Goal: Transaction & Acquisition: Purchase product/service

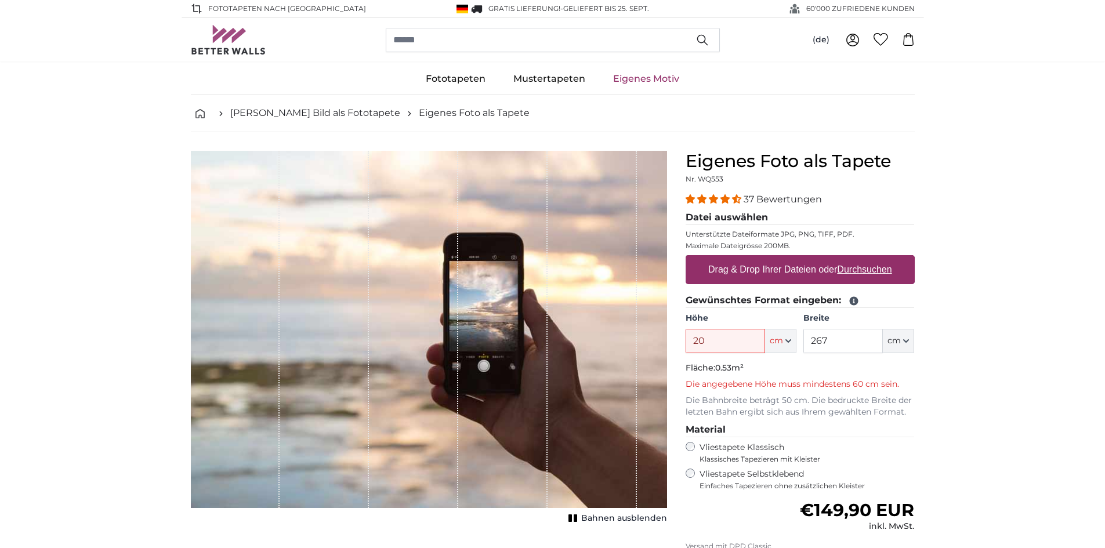
type input "2"
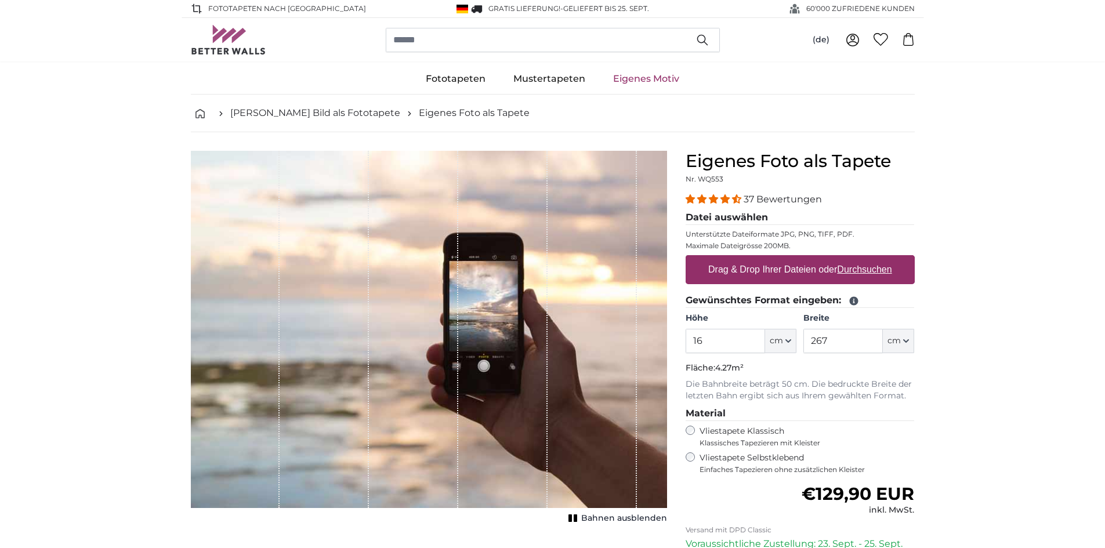
type input "1"
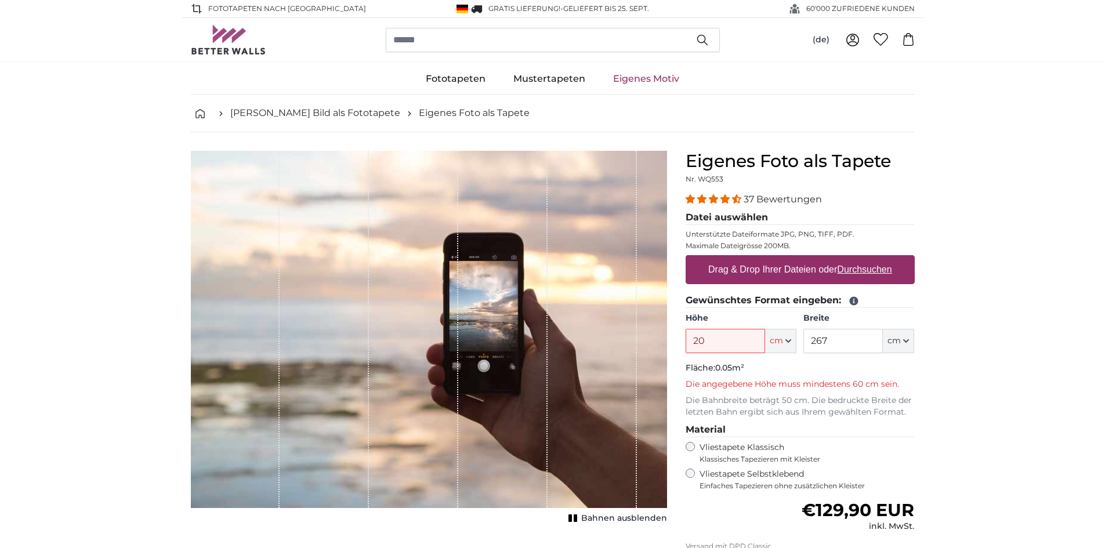
type input "200"
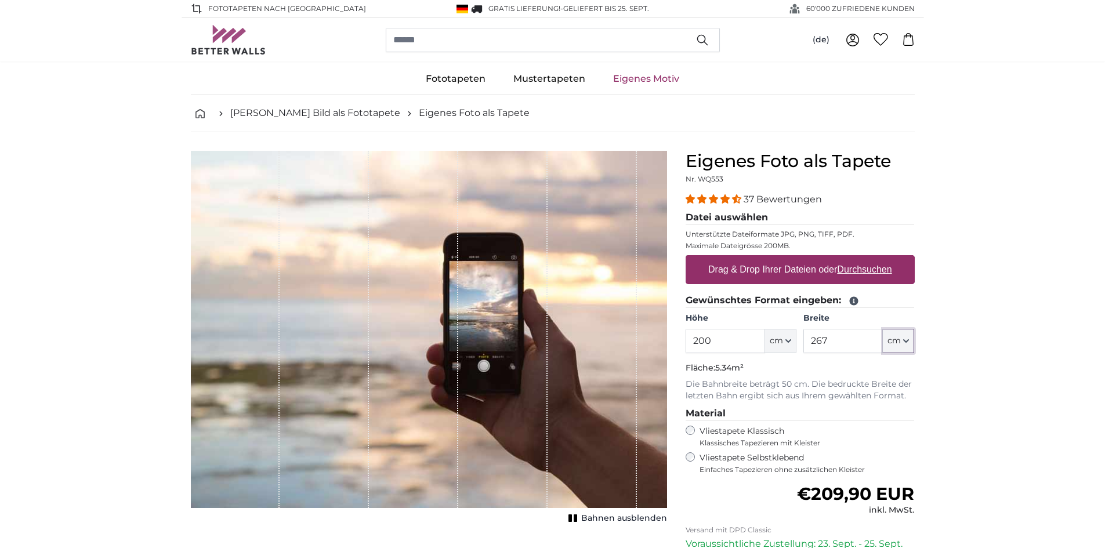
click at [905, 342] on icon "button" at bounding box center [905, 341] width 5 height 2
click at [898, 368] on link "Centimeter (cm)" at bounding box center [899, 371] width 102 height 21
click at [865, 341] on input "267" at bounding box center [842, 341] width 79 height 24
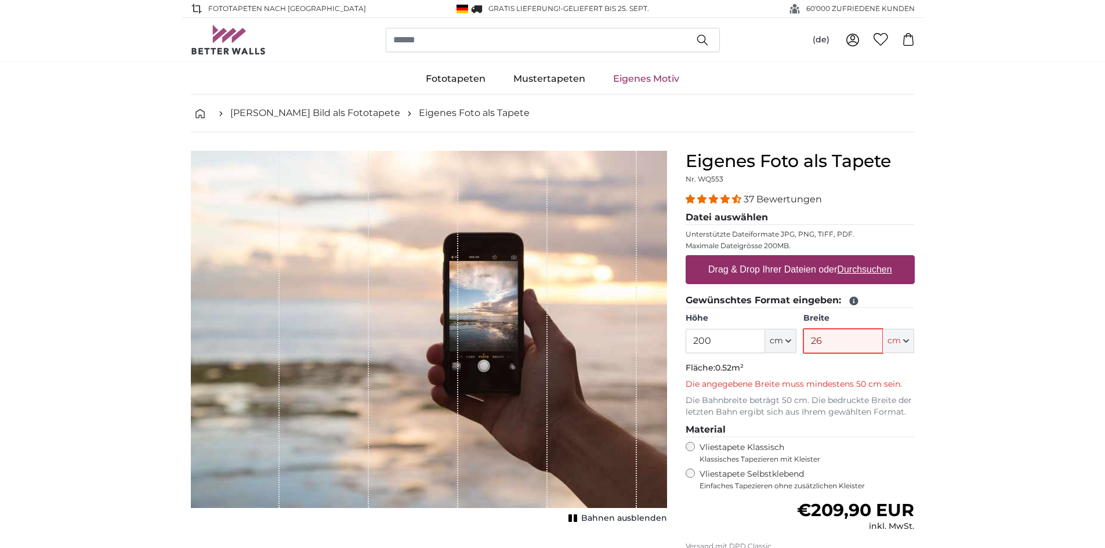
type input "2"
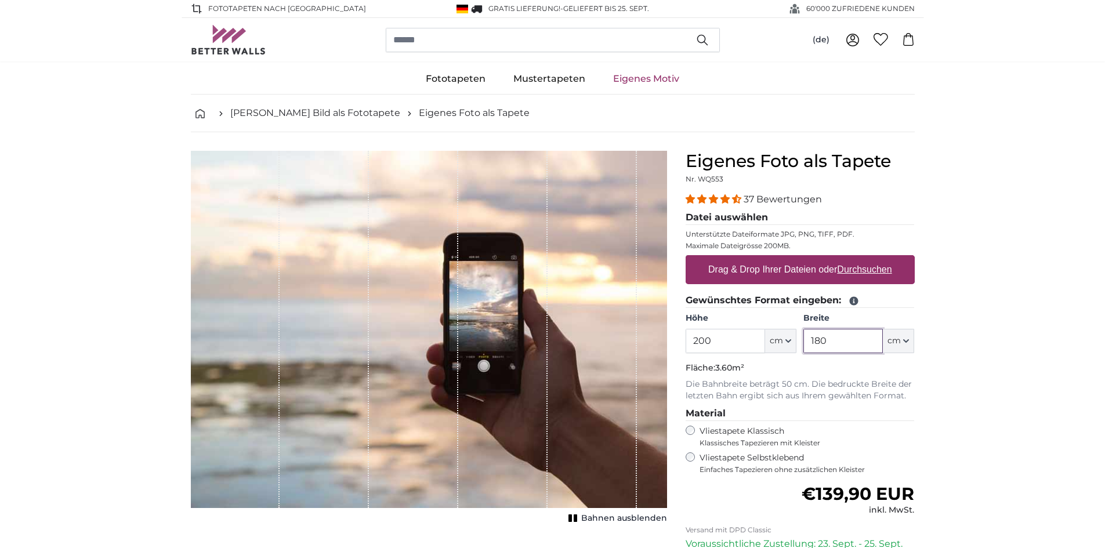
type input "180"
click at [837, 274] on label "Drag & Drop Ihrer Dateien oder Durchsuchen" at bounding box center [799, 269] width 193 height 23
click at [837, 259] on input "Drag & Drop Ihrer Dateien oder Durchsuchen" at bounding box center [799, 256] width 229 height 3
type input "**********"
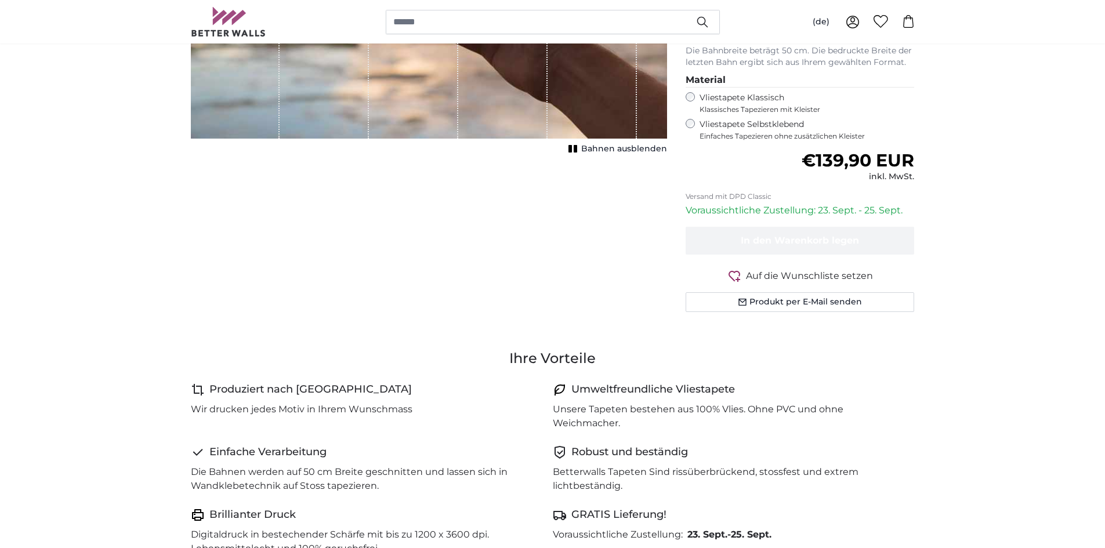
scroll to position [290, 0]
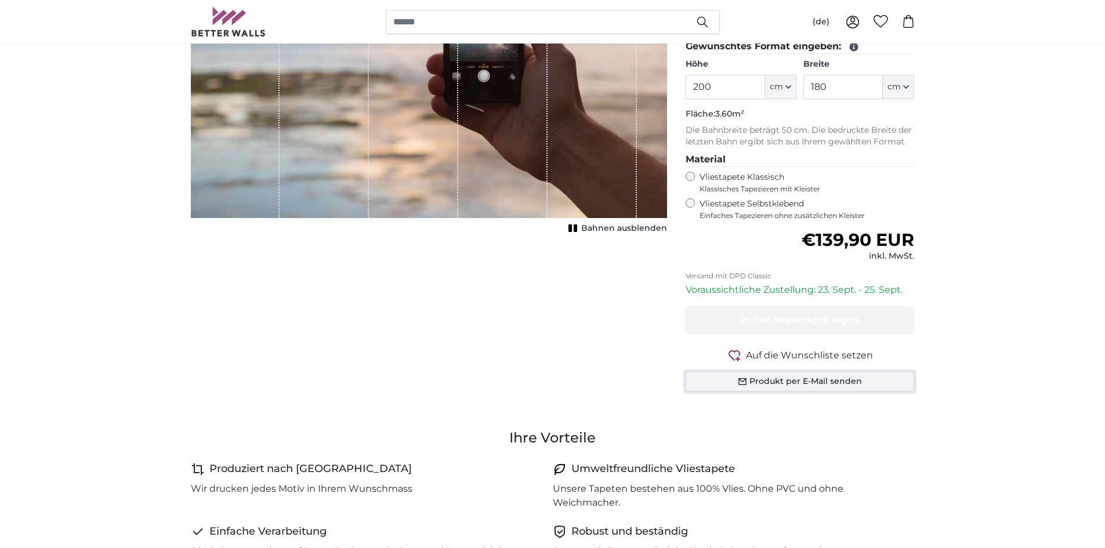
click at [860, 381] on button "Produkt per E-Mail senden" at bounding box center [799, 382] width 229 height 20
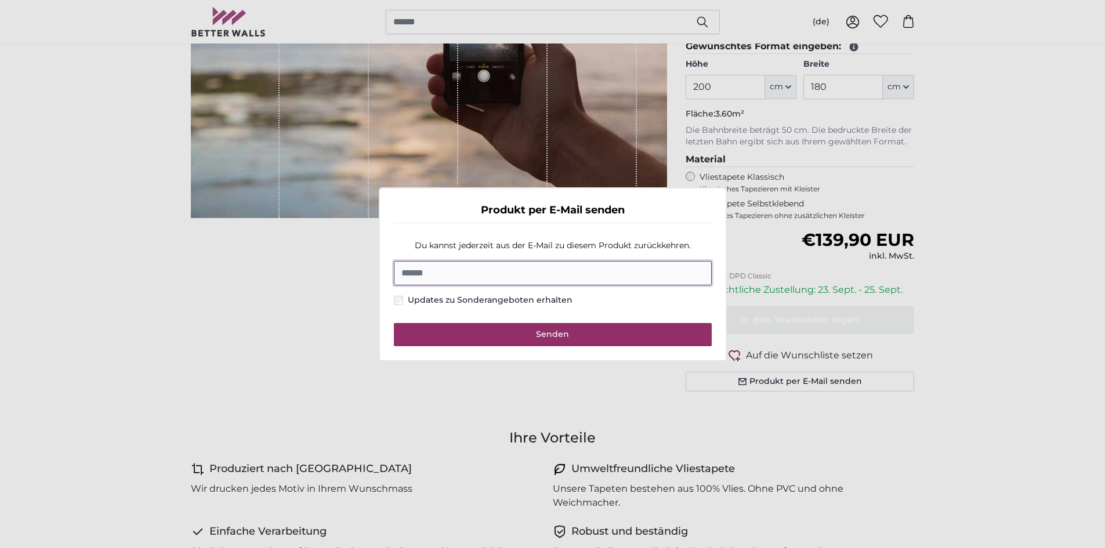
click at [547, 272] on input "E-Mail" at bounding box center [553, 273] width 318 height 24
type input "**********"
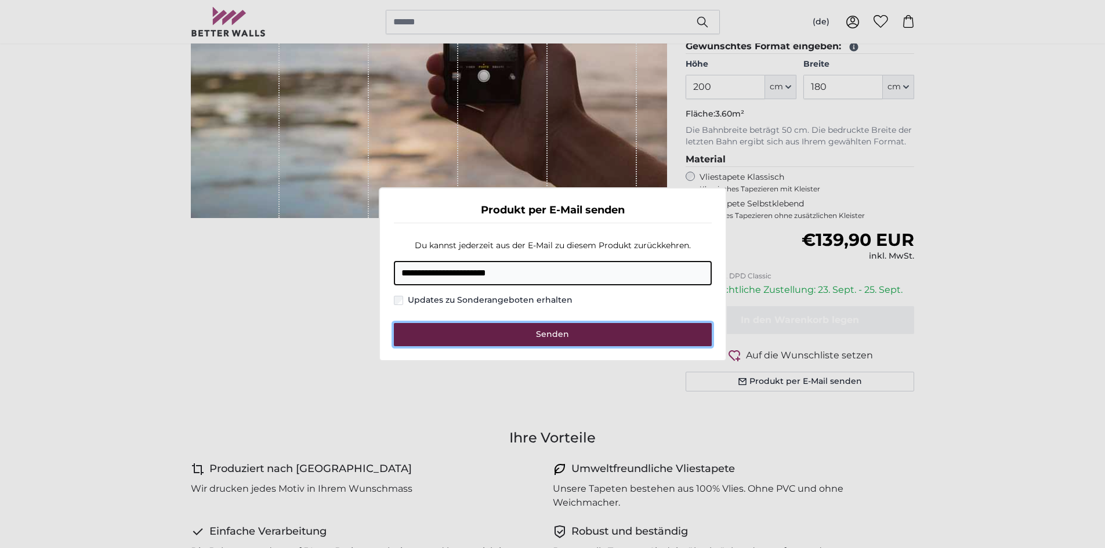
click at [543, 329] on span "Senden" at bounding box center [552, 334] width 33 height 10
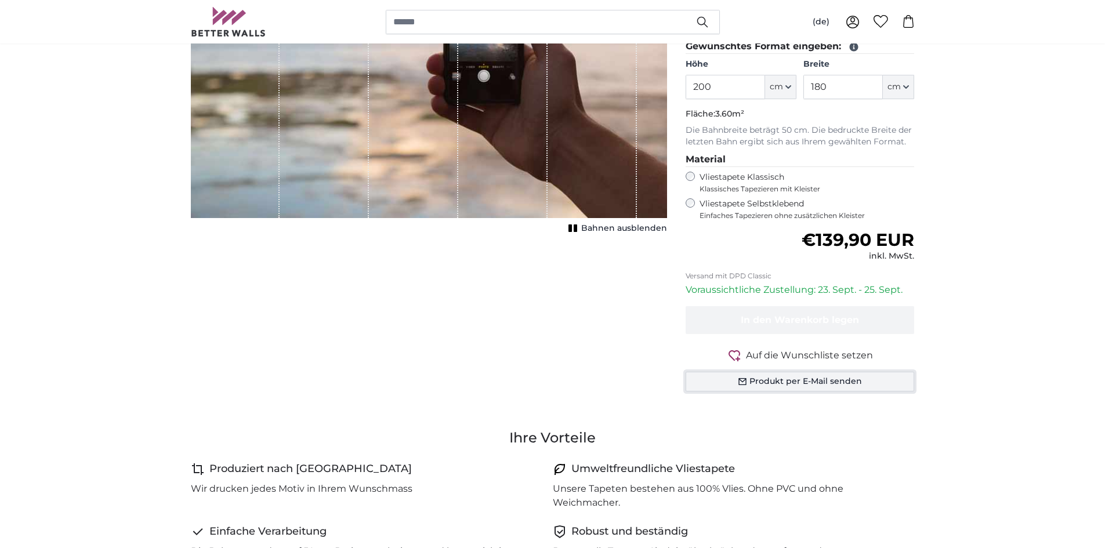
click at [777, 380] on button "Produkt per E-Mail senden" at bounding box center [799, 382] width 229 height 20
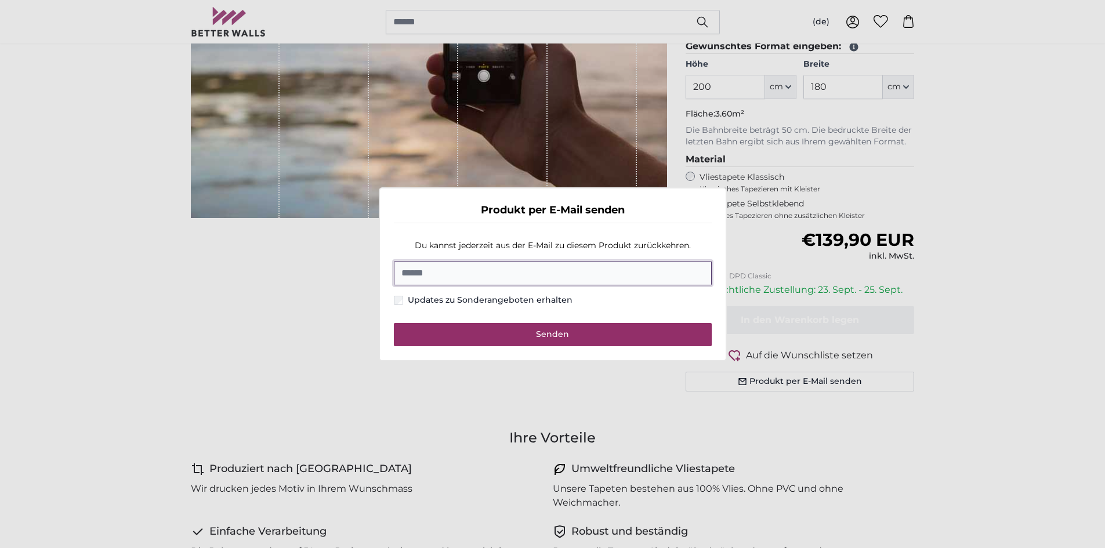
click at [571, 273] on input "E-Mail" at bounding box center [553, 273] width 318 height 24
type input "**********"
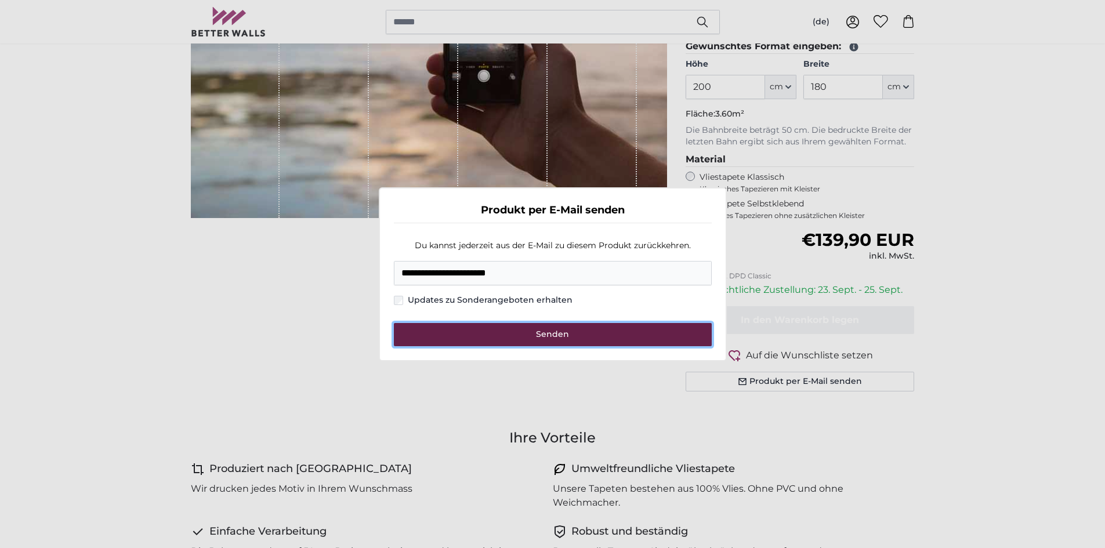
click at [543, 336] on span "Senden" at bounding box center [552, 334] width 33 height 10
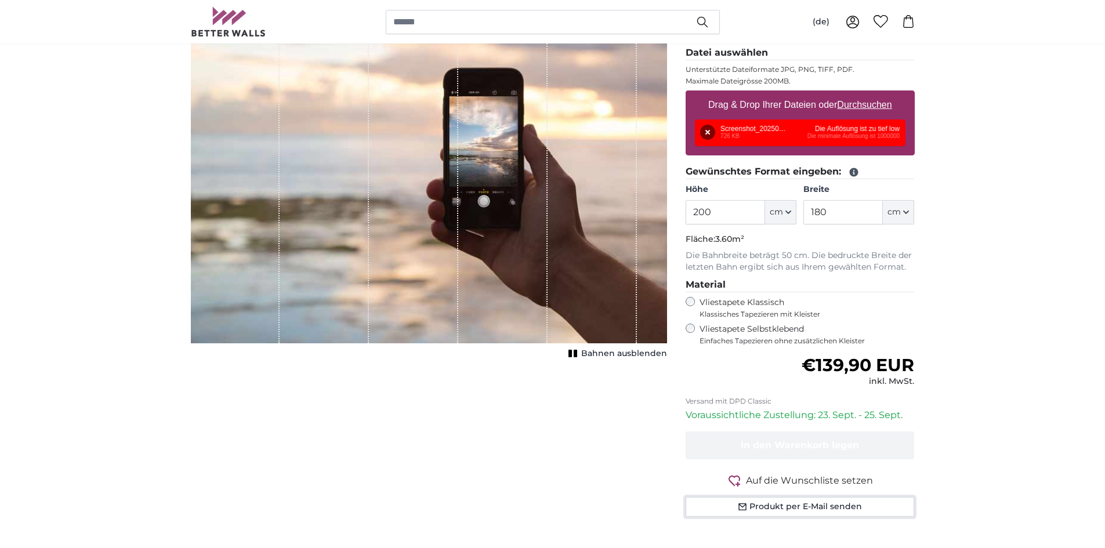
scroll to position [116, 0]
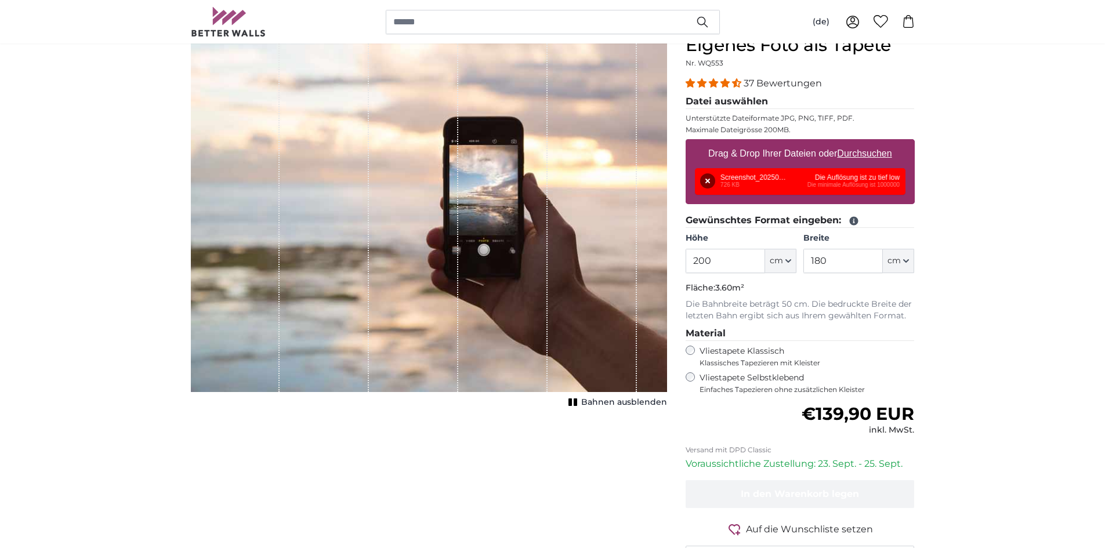
click at [868, 183] on div "Entfernen Nochmal versuchen Entfernen Hochladen Abbrechen Nochmal versuchen Ent…" at bounding box center [800, 181] width 211 height 27
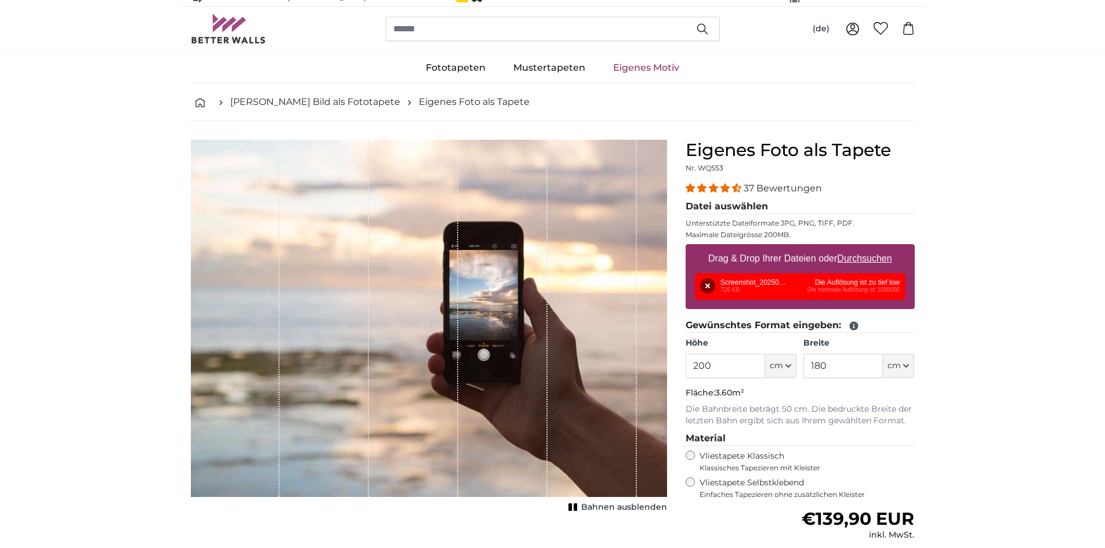
scroll to position [0, 0]
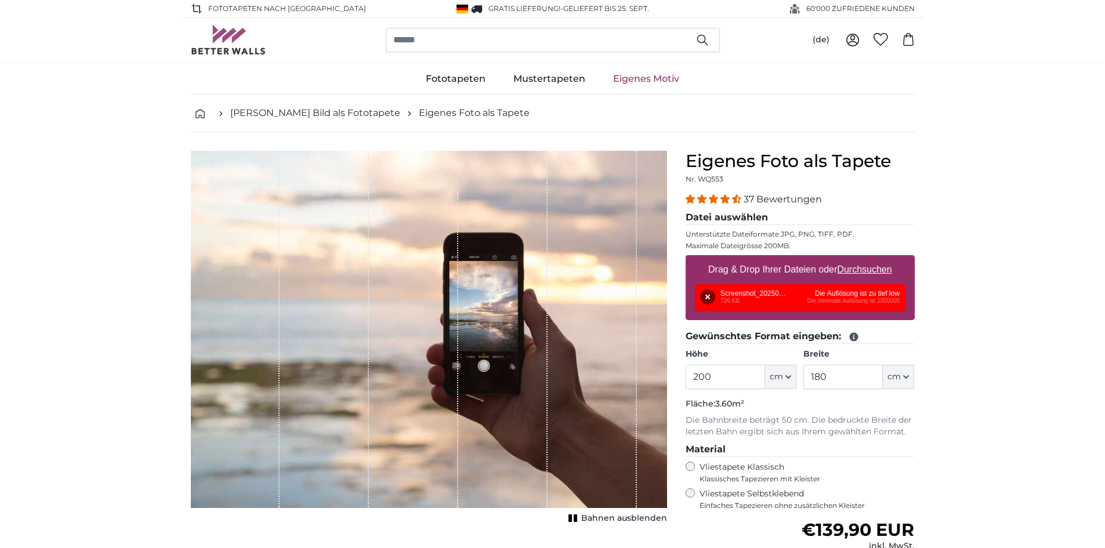
click at [763, 292] on div "Entfernen Nochmal versuchen Entfernen Hochladen Abbrechen Nochmal versuchen Ent…" at bounding box center [800, 297] width 211 height 27
click at [707, 292] on button "Entfernen" at bounding box center [707, 296] width 15 height 15
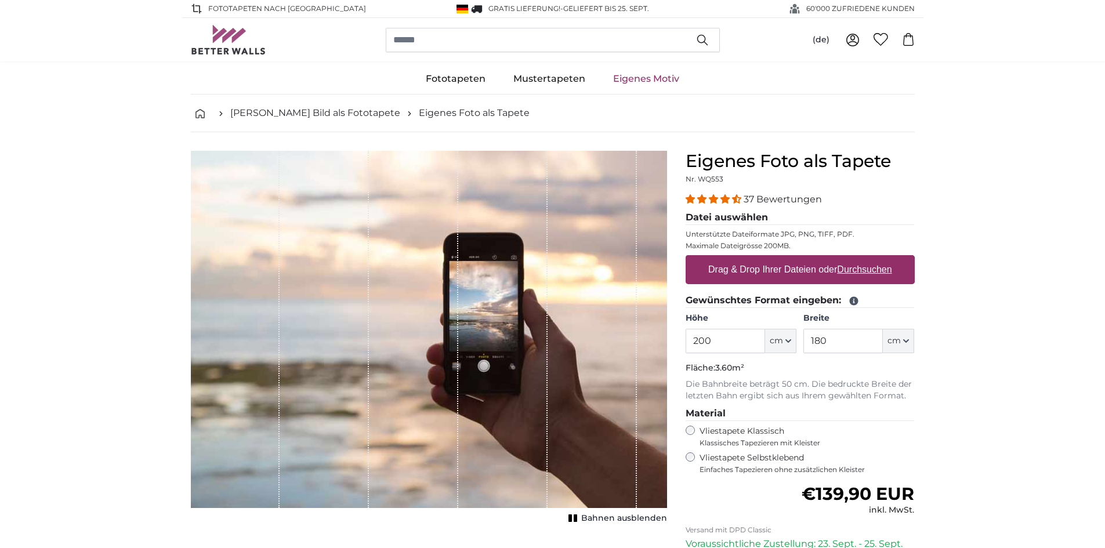
click at [707, 292] on fieldset "Datei auswählen Unterstützte Dateiformate JPG, PNG, TIFF, PDF. Maximale Dateigr…" at bounding box center [799, 252] width 229 height 83
click at [713, 268] on label "Drag & Drop Ihrer Dateien oder Durchsuchen" at bounding box center [799, 269] width 193 height 23
click at [713, 259] on input "Drag & Drop Ihrer Dateien oder Durchsuchen" at bounding box center [799, 256] width 229 height 3
type input "**********"
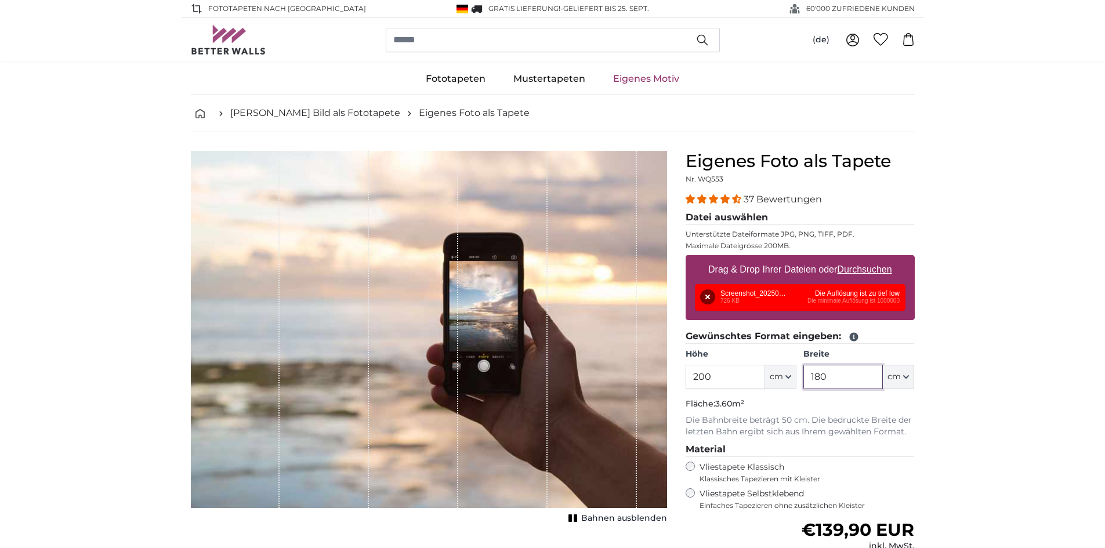
click at [848, 382] on input "180" at bounding box center [842, 377] width 79 height 24
click at [875, 296] on div "Entfernen Nochmal versuchen Entfernen Hochladen Abbrechen Nochmal versuchen Ent…" at bounding box center [800, 297] width 211 height 27
click at [898, 375] on span "cm" at bounding box center [893, 377] width 13 height 12
click at [858, 372] on input "160" at bounding box center [842, 377] width 79 height 24
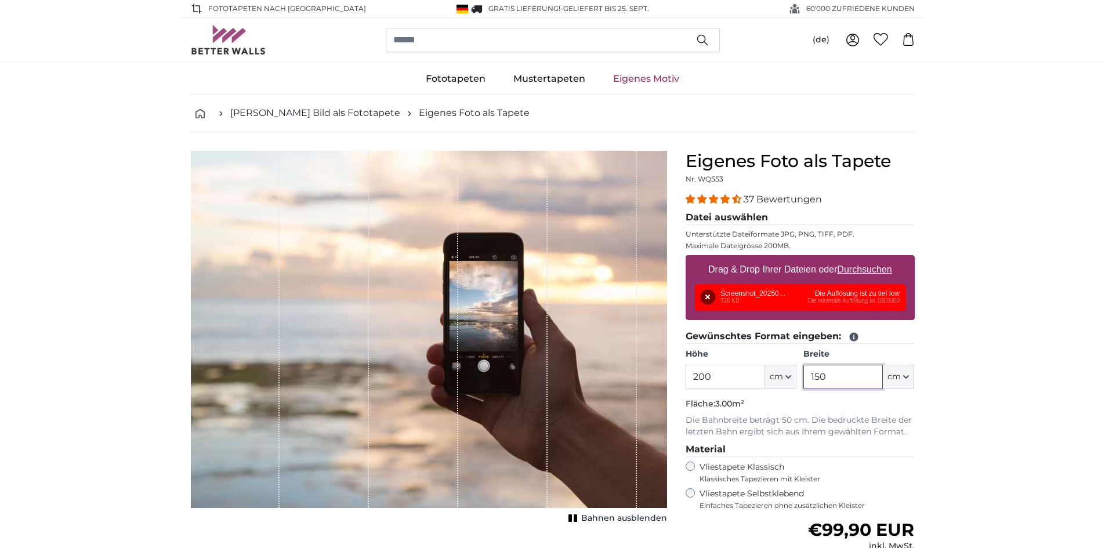
type input "150"
click at [734, 377] on input "200" at bounding box center [724, 377] width 79 height 24
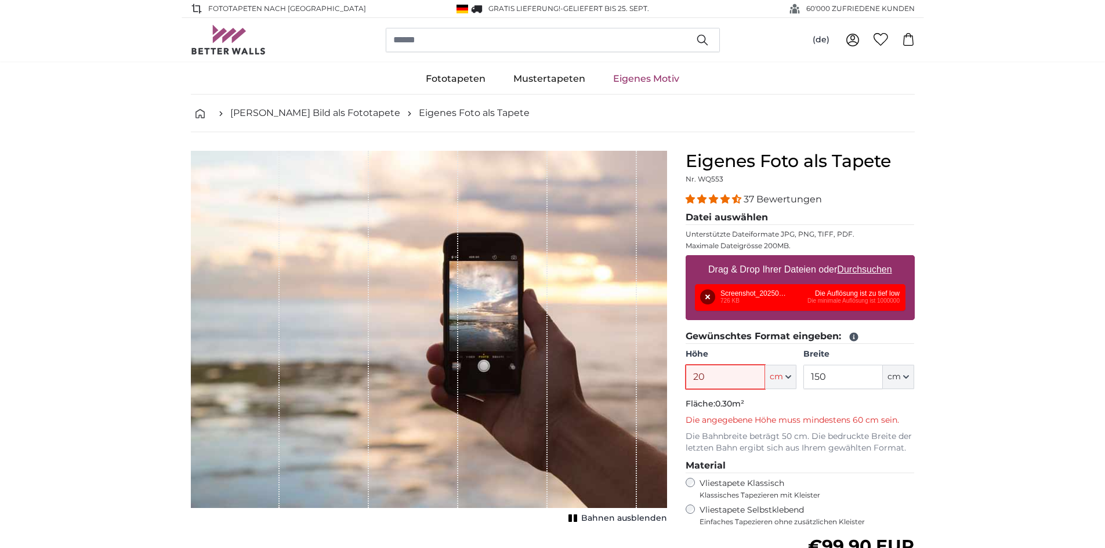
type input "2"
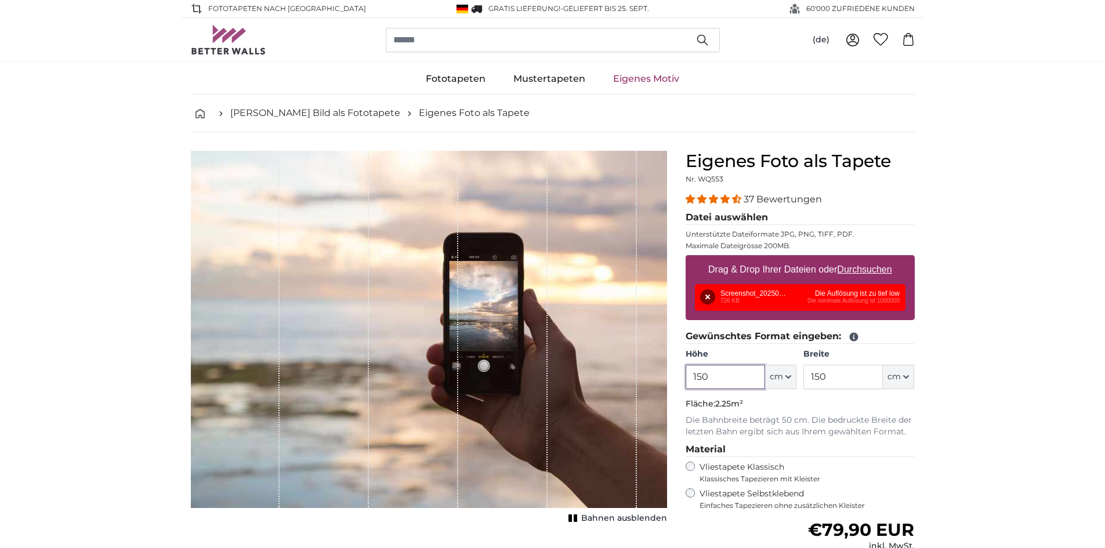
type input "150"
click at [854, 378] on input "150" at bounding box center [842, 377] width 79 height 24
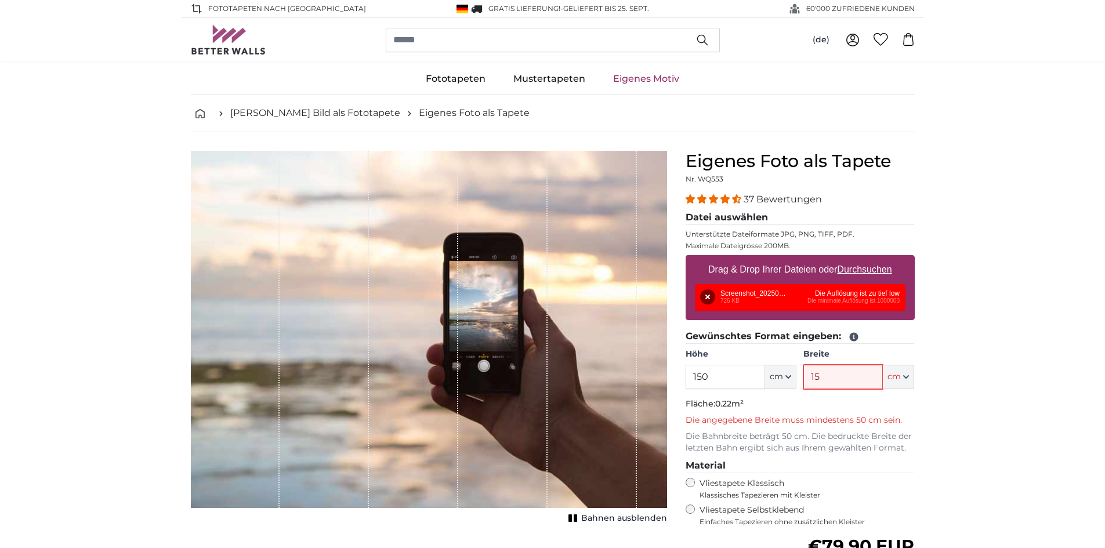
type input "1"
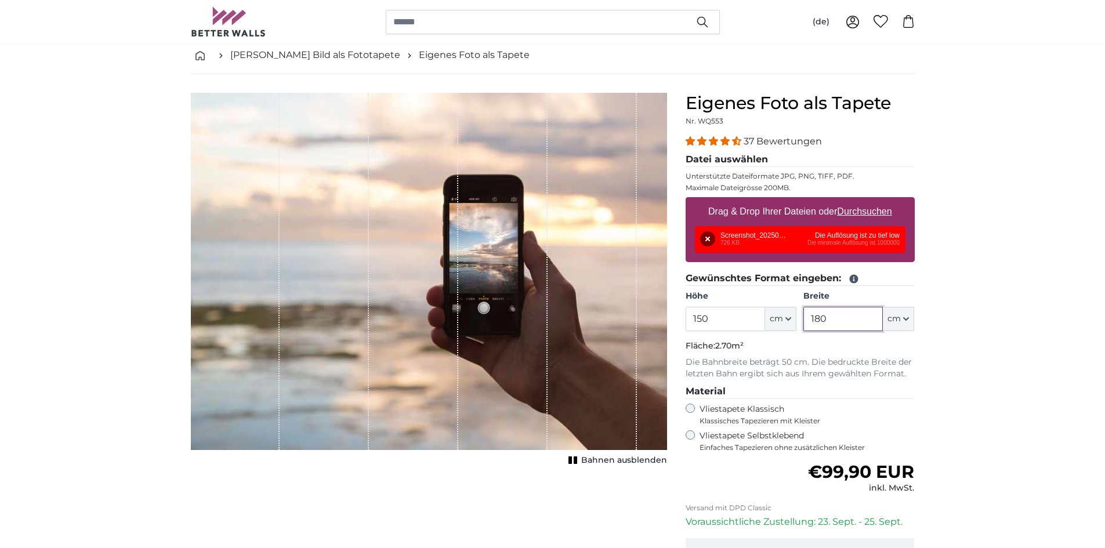
scroll to position [116, 0]
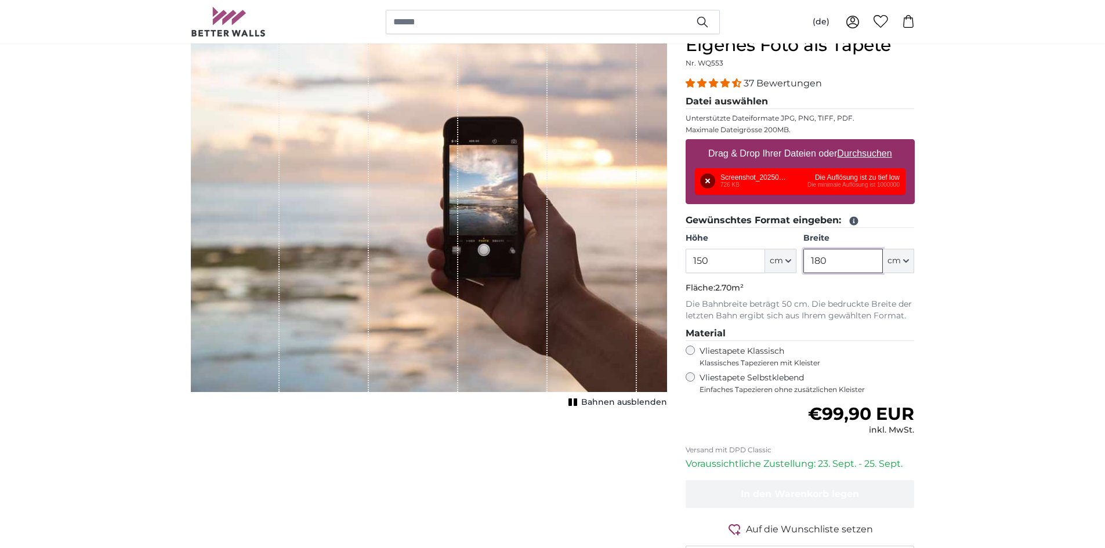
type input "180"
click at [786, 173] on div "Entfernen Nochmal versuchen Entfernen Hochladen Abbrechen Nochmal versuchen Ent…" at bounding box center [800, 181] width 211 height 27
click at [705, 183] on button "Entfernen" at bounding box center [707, 180] width 15 height 15
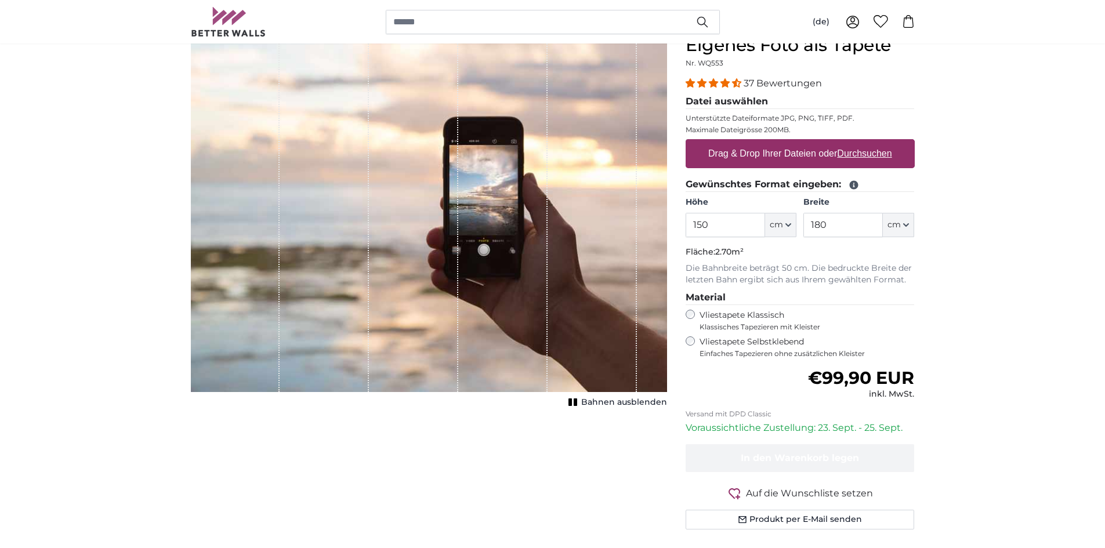
click at [720, 157] on label "Drag & Drop Ihrer Dateien oder Durchsuchen" at bounding box center [799, 153] width 193 height 23
click at [720, 143] on input "Drag & Drop Ihrer Dateien oder Durchsuchen" at bounding box center [799, 140] width 229 height 3
type input "**********"
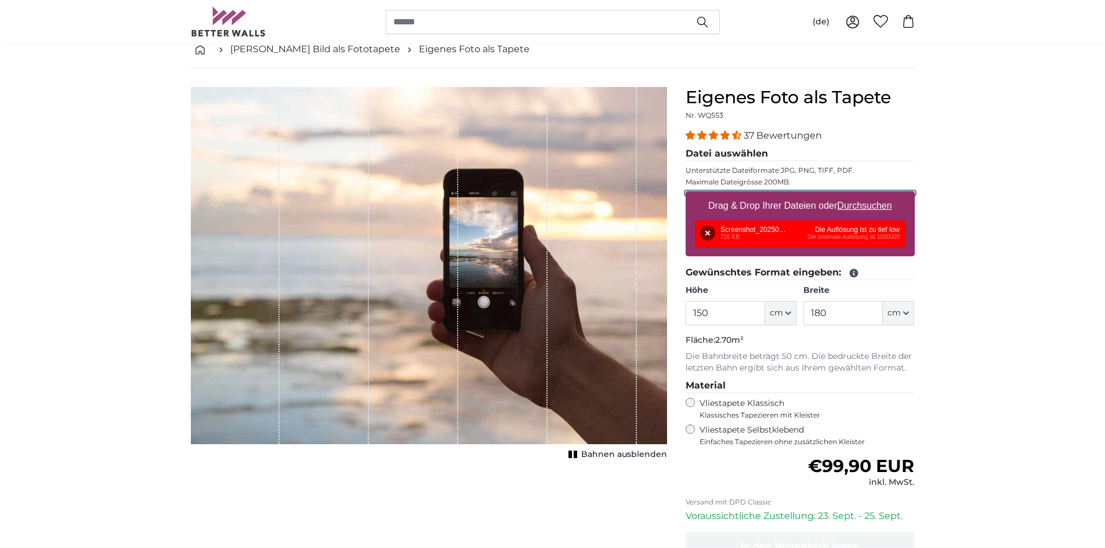
scroll to position [58, 0]
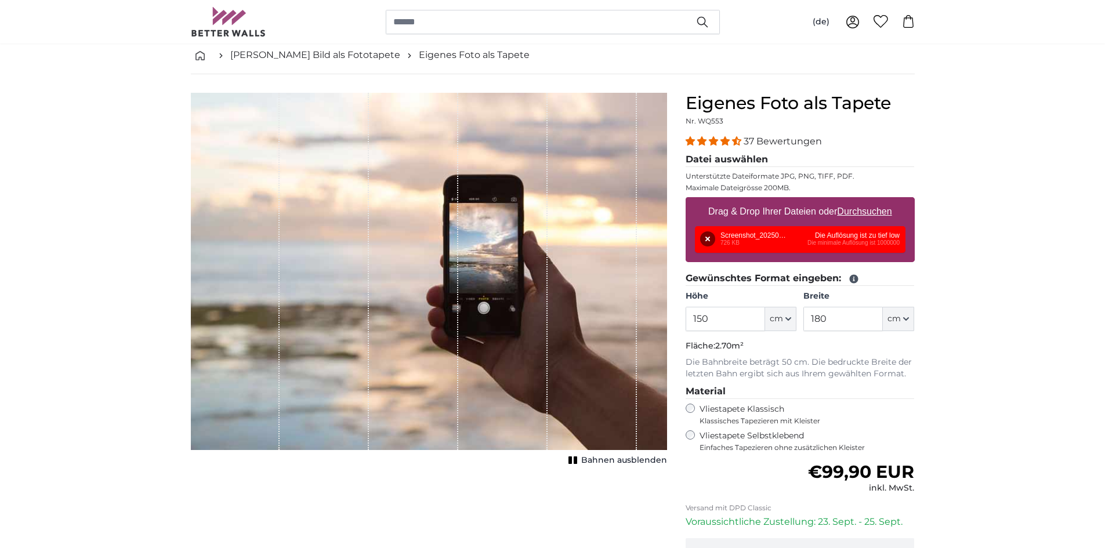
click at [647, 451] on div "Bahnen ausblenden" at bounding box center [429, 281] width 476 height 376
click at [646, 457] on span "Bahnen ausblenden" at bounding box center [624, 461] width 86 height 12
click at [646, 457] on span "Bahnen einblenden" at bounding box center [624, 461] width 85 height 12
click at [785, 229] on div "Entfernen Nochmal versuchen Entfernen Hochladen Abbrechen Nochmal versuchen Ent…" at bounding box center [800, 239] width 211 height 27
click at [711, 235] on button "Entfernen" at bounding box center [707, 238] width 15 height 15
